Goal: Task Accomplishment & Management: Manage account settings

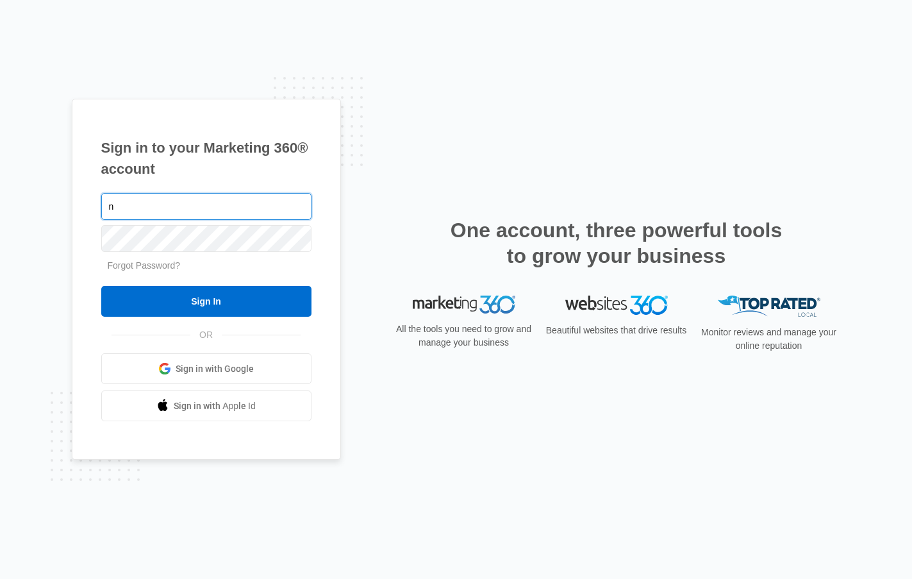
type input "[EMAIL_ADDRESS][DOMAIN_NAME]"
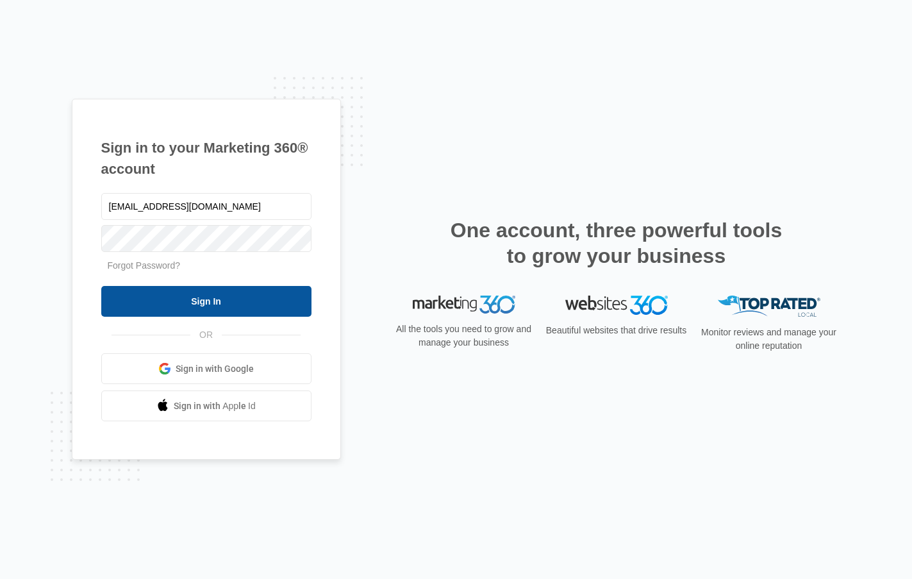
click at [232, 301] on input "Sign In" at bounding box center [206, 301] width 210 height 31
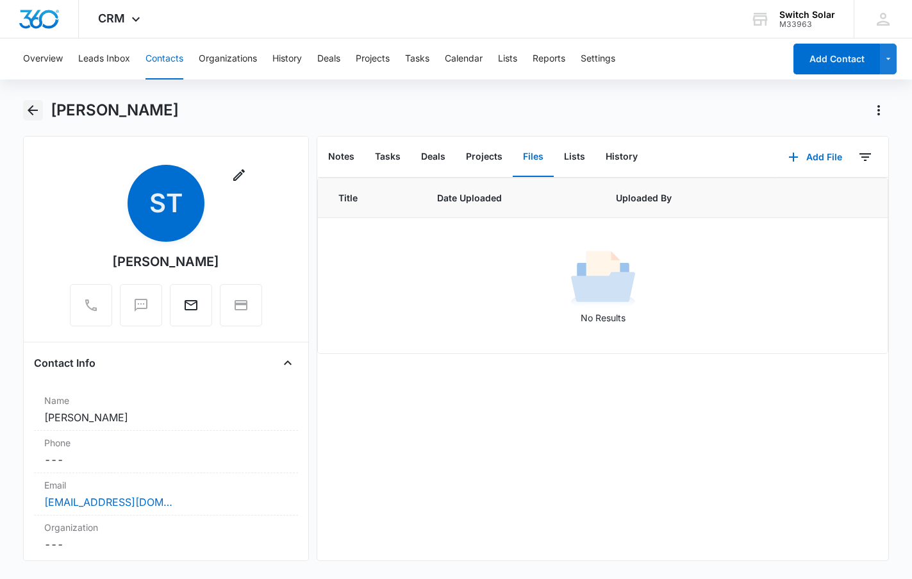
click at [35, 101] on button "Back" at bounding box center [33, 110] width 20 height 21
click at [156, 54] on button "Contacts" at bounding box center [164, 58] width 38 height 41
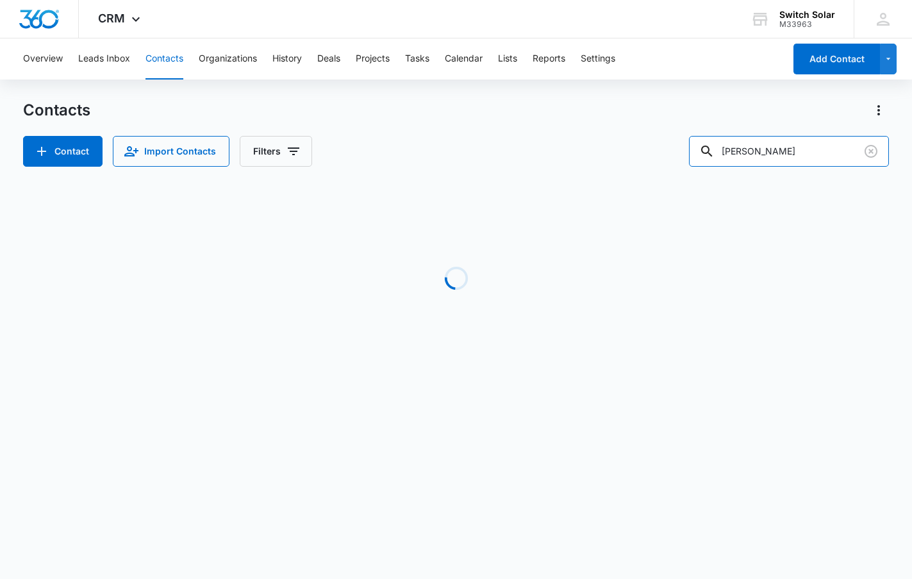
drag, startPoint x: 801, startPoint y: 159, endPoint x: 724, endPoint y: 176, distance: 78.8
click at [724, 176] on div "Contacts Contact Import Contacts Filters [PERSON_NAME] Loading No Results" at bounding box center [456, 245] width 866 height 290
type input "[PERSON_NAME]"
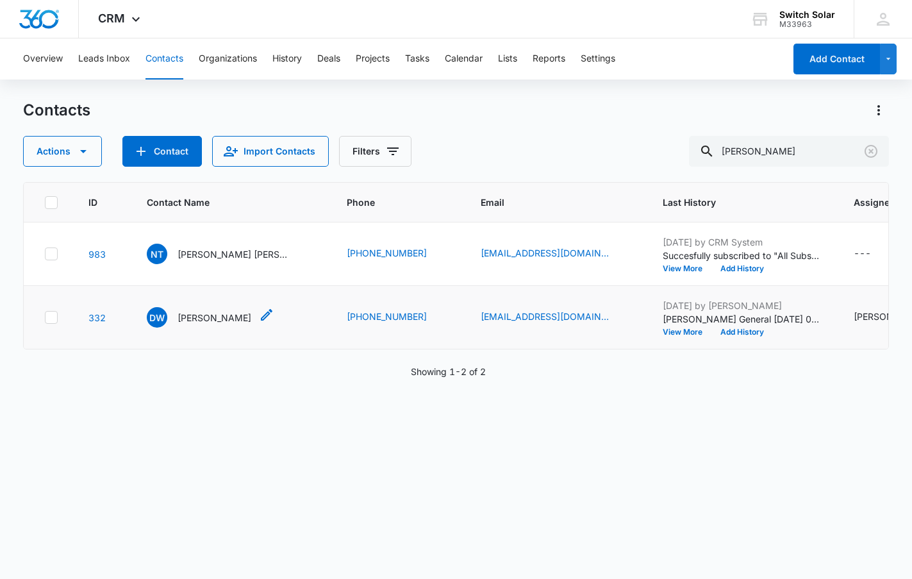
click at [205, 324] on p "[PERSON_NAME]" at bounding box center [215, 317] width 74 height 13
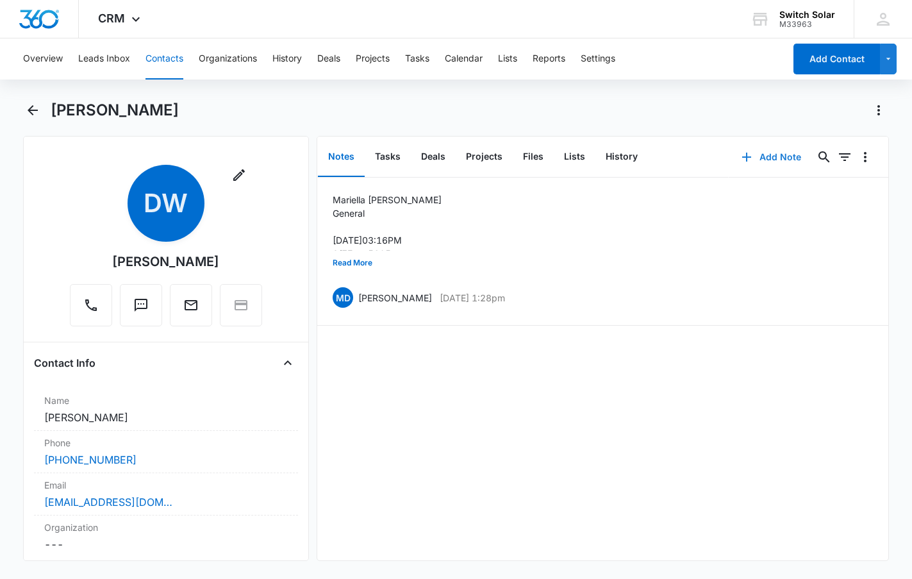
click at [758, 155] on button "Add Note" at bounding box center [771, 157] width 85 height 31
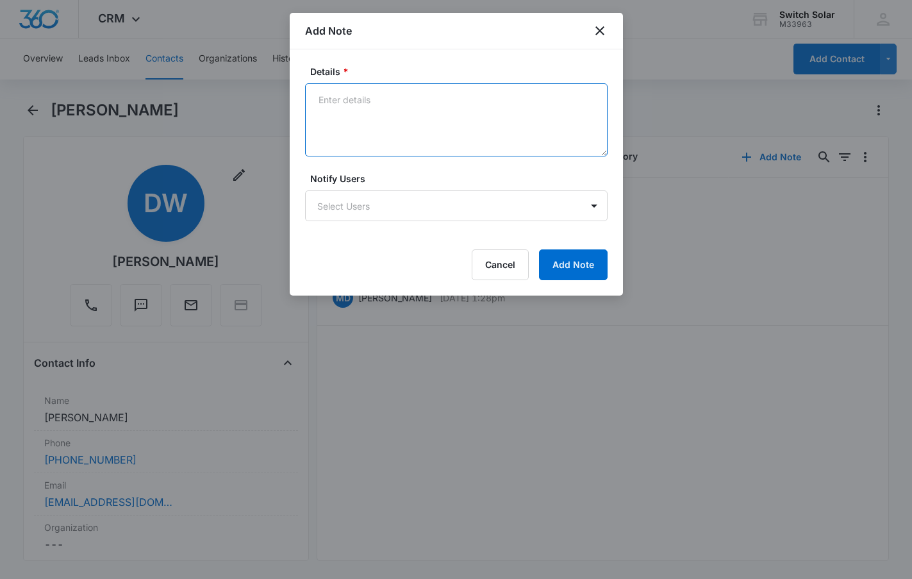
click at [435, 115] on textarea "Details *" at bounding box center [456, 119] width 302 height 73
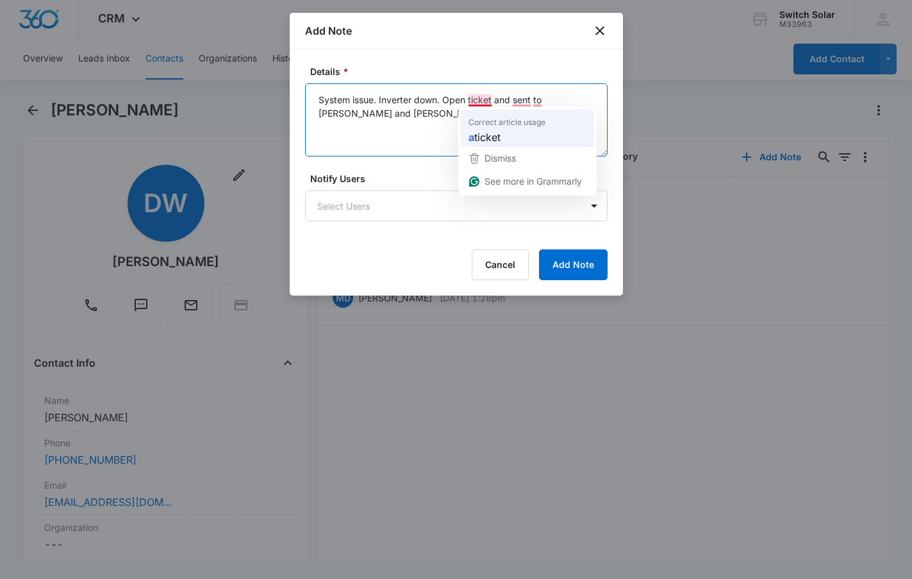
type textarea "System issue. Inverter down. Open a ticket and sent to [PERSON_NAME] and [PERSO…"
